Goal: Navigation & Orientation: Find specific page/section

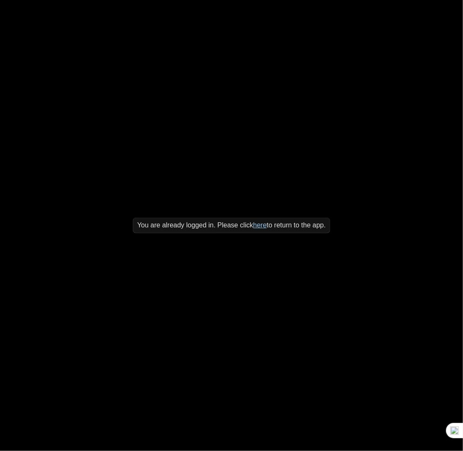
click at [259, 225] on link "here" at bounding box center [260, 224] width 14 height 7
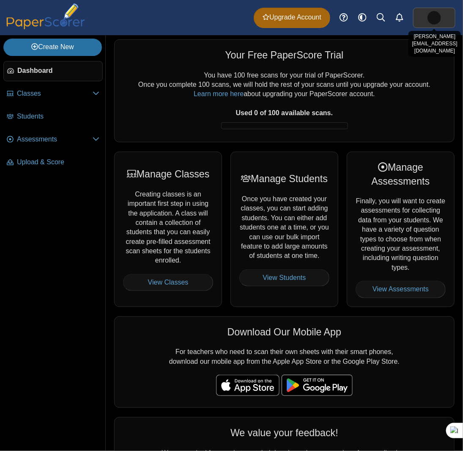
click at [423, 17] on link at bounding box center [434, 18] width 42 height 20
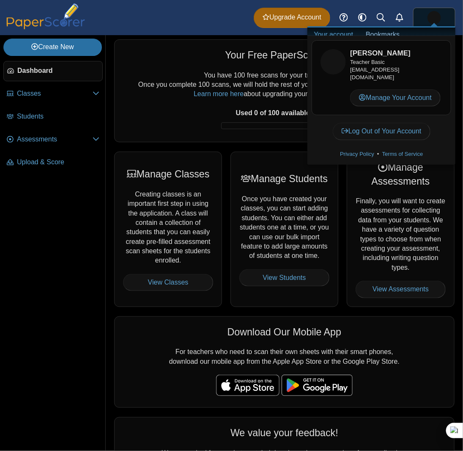
click at [423, 17] on link at bounding box center [434, 18] width 42 height 20
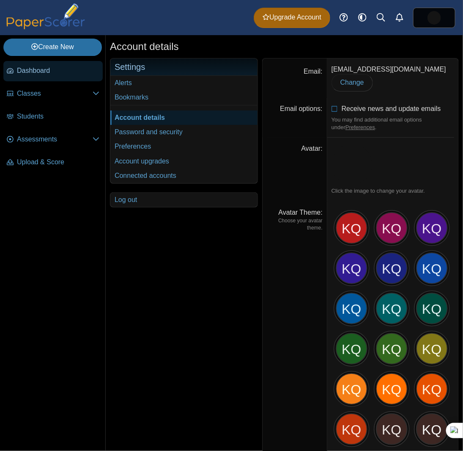
click at [46, 73] on span "Dashboard" at bounding box center [58, 70] width 83 height 9
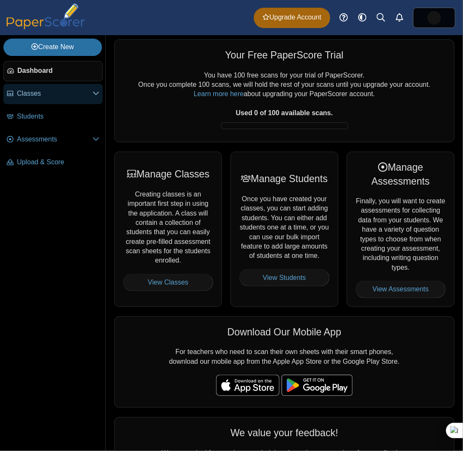
click at [48, 100] on link "Classes" at bounding box center [52, 94] width 99 height 20
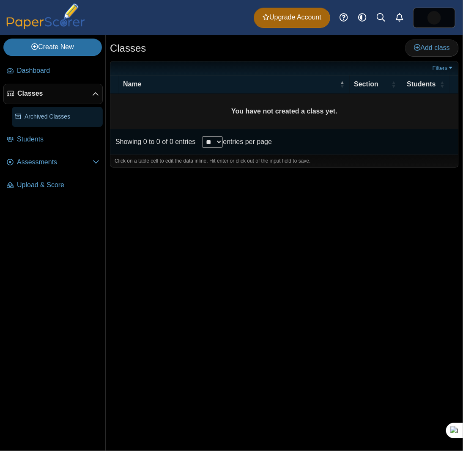
click at [45, 118] on span "Archived Classes" at bounding box center [62, 117] width 75 height 8
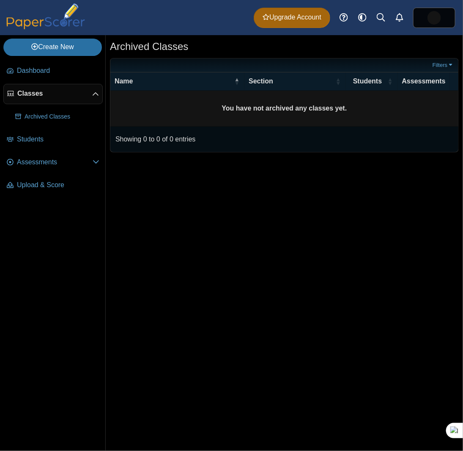
click at [329, 179] on div "Archived Classes Filters Show only: « Prev" at bounding box center [285, 243] width 358 height 416
